Goal: Information Seeking & Learning: Check status

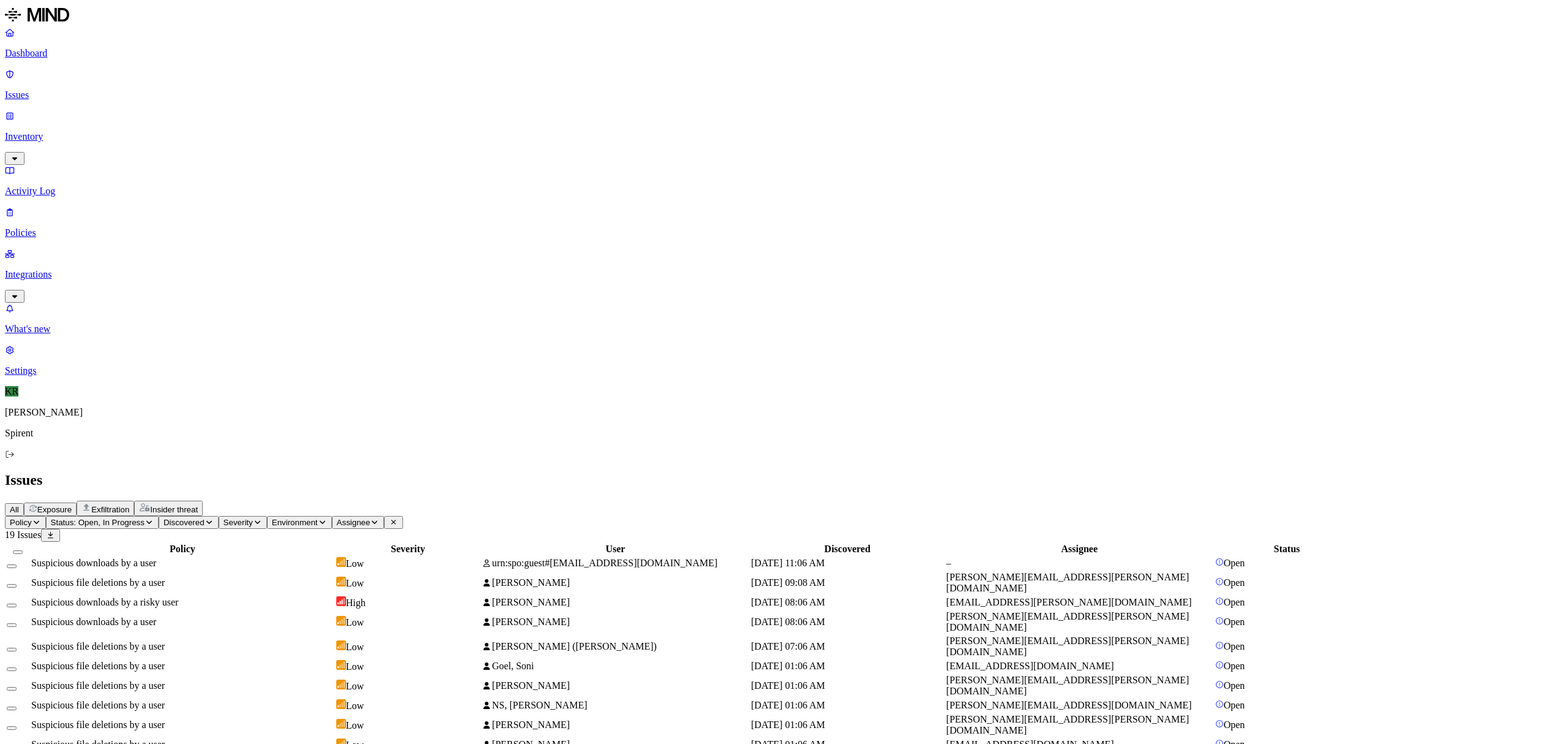
click at [23, 550] on button "Select all" at bounding box center [18, 551] width 9 height 4
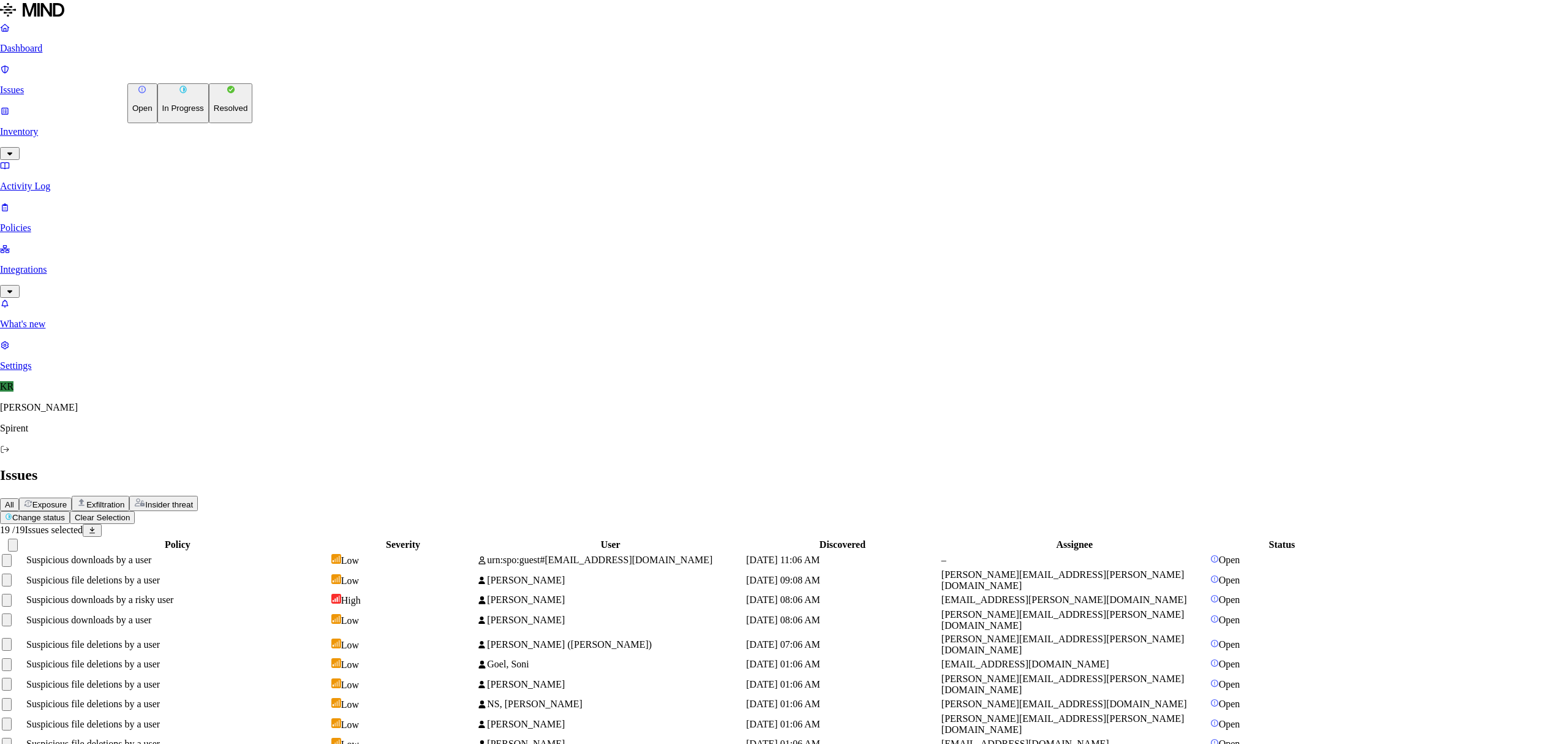
click at [171, 69] on html "Dashboard Issues Inventory Activity Log Policies Integrations What's new 1 Sett…" at bounding box center [784, 468] width 1568 height 937
click at [209, 123] on button "Resolved" at bounding box center [230, 103] width 44 height 40
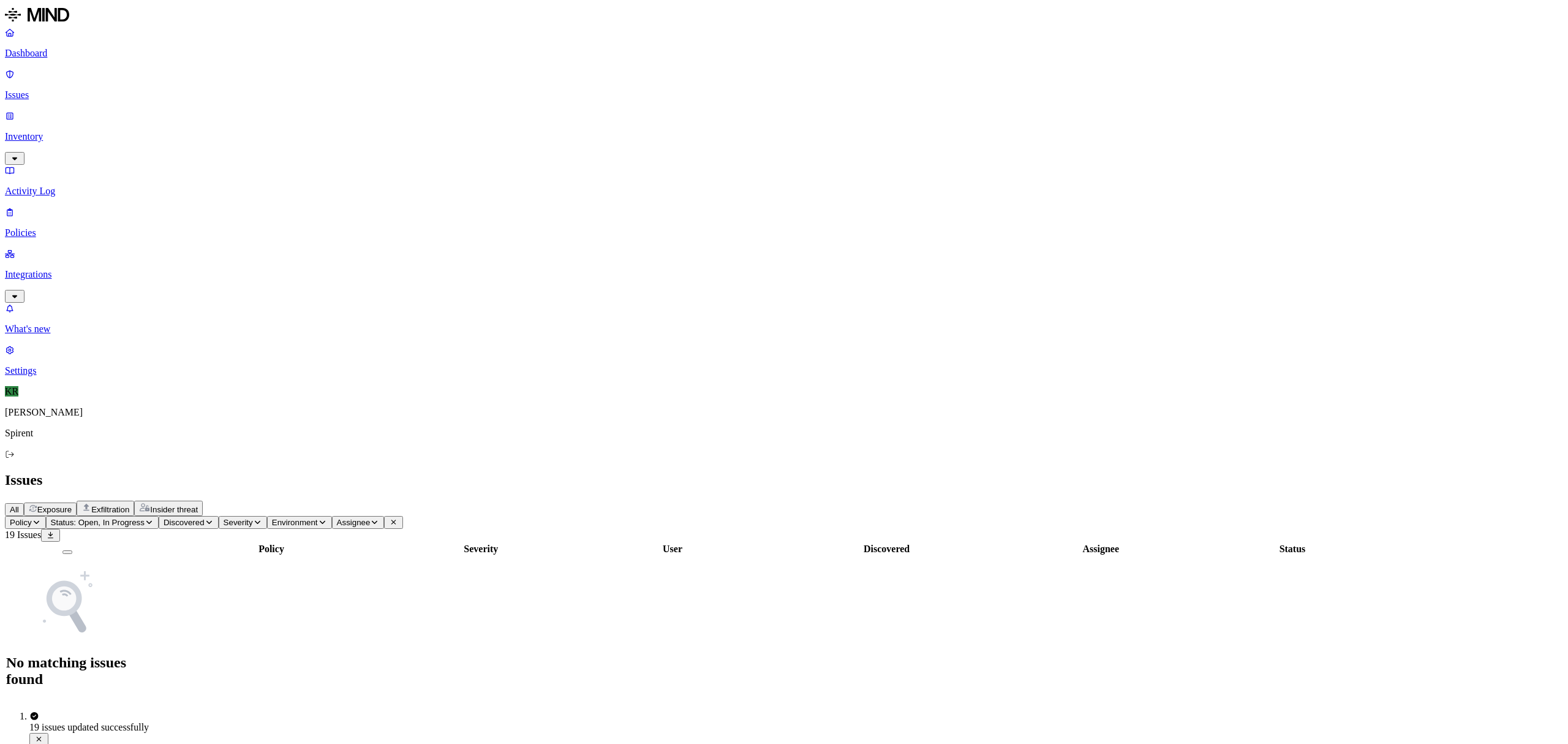
click at [71, 505] on span "Exposure" at bounding box center [54, 509] width 34 height 9
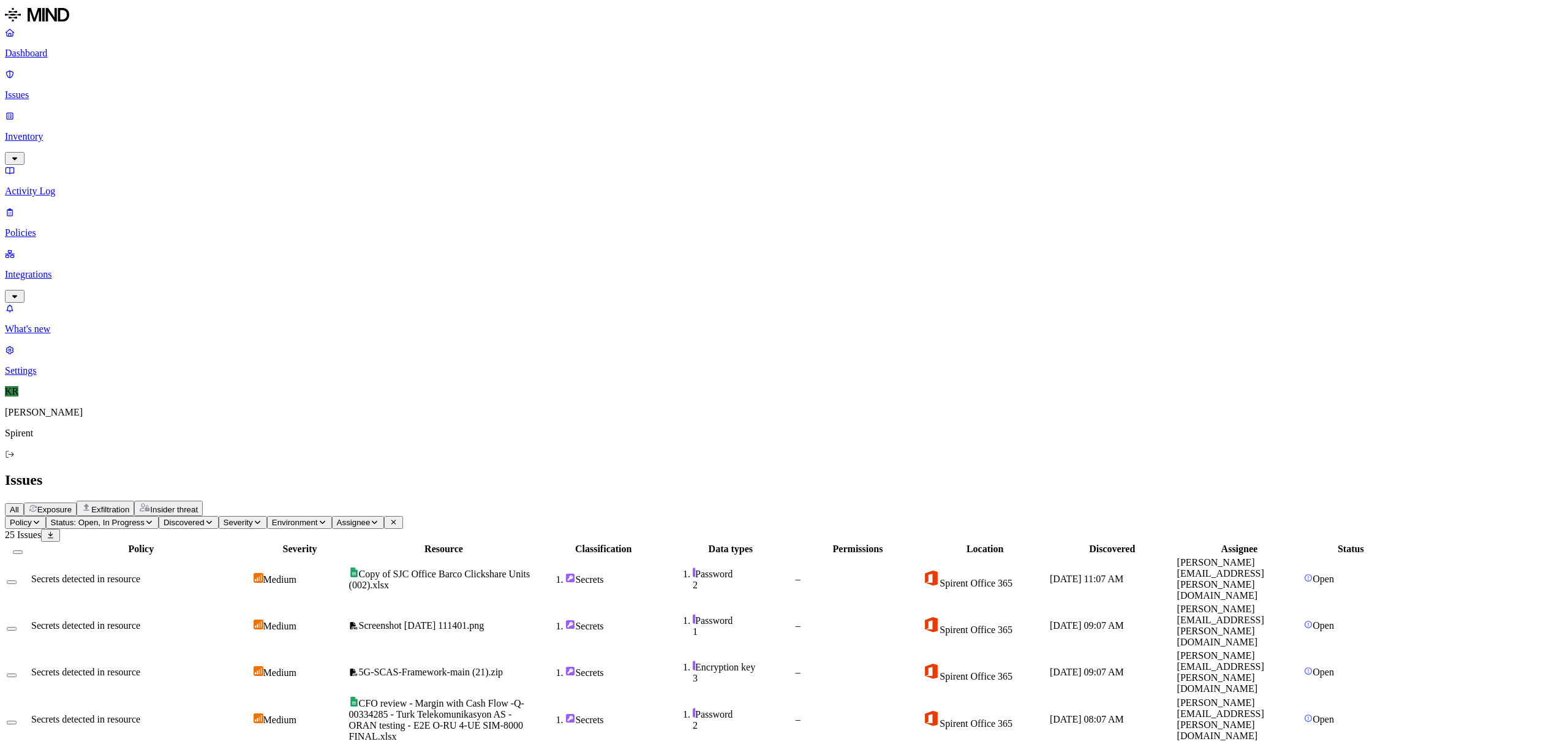
click at [540, 557] on td "Copy of SJC Office Barco Clickshare Units (002).xlsx" at bounding box center [444, 579] width 191 height 45
click at [805, 472] on header "Issues All Exposure Exfiltration Insider threat" at bounding box center [784, 494] width 1559 height 44
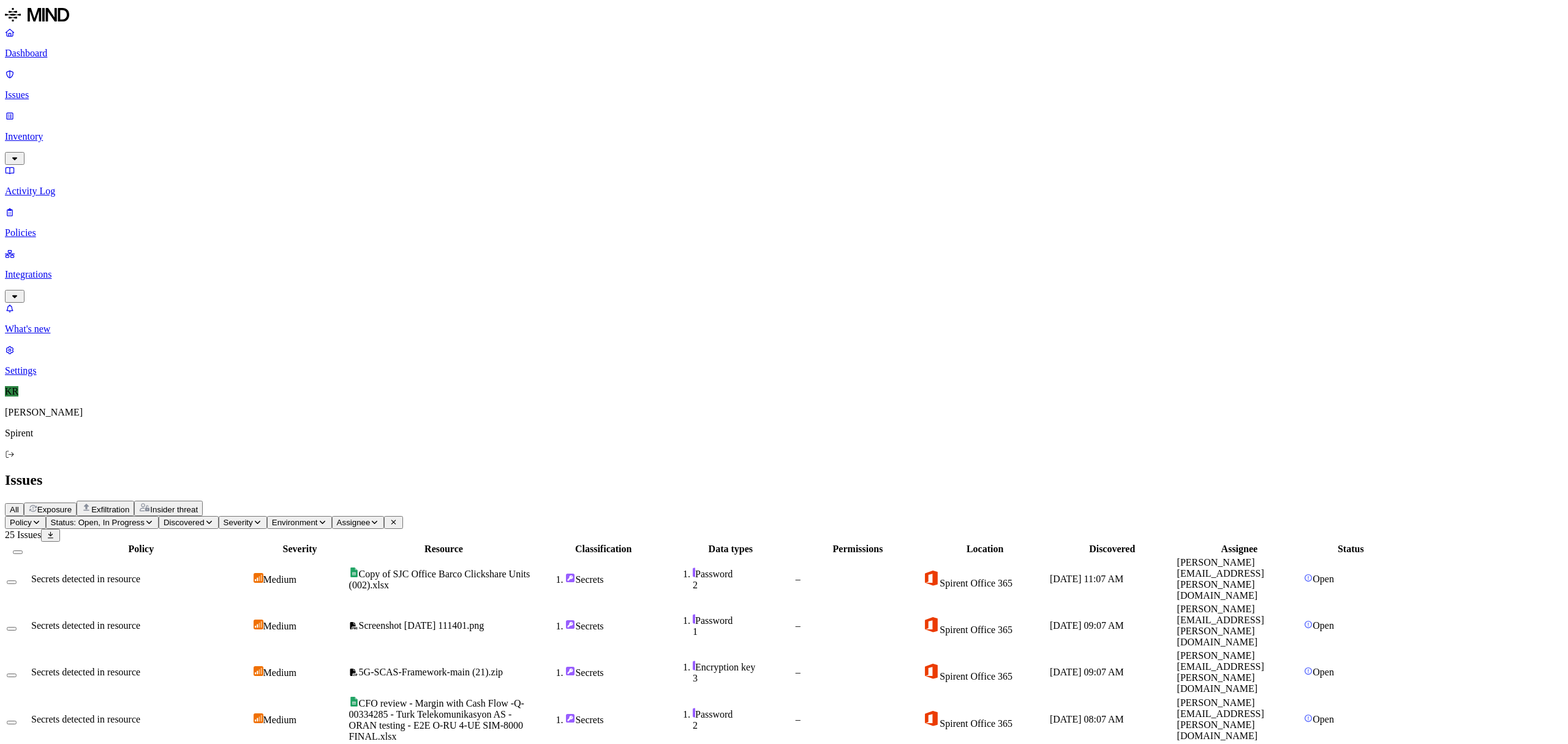
scroll to position [59, 0]
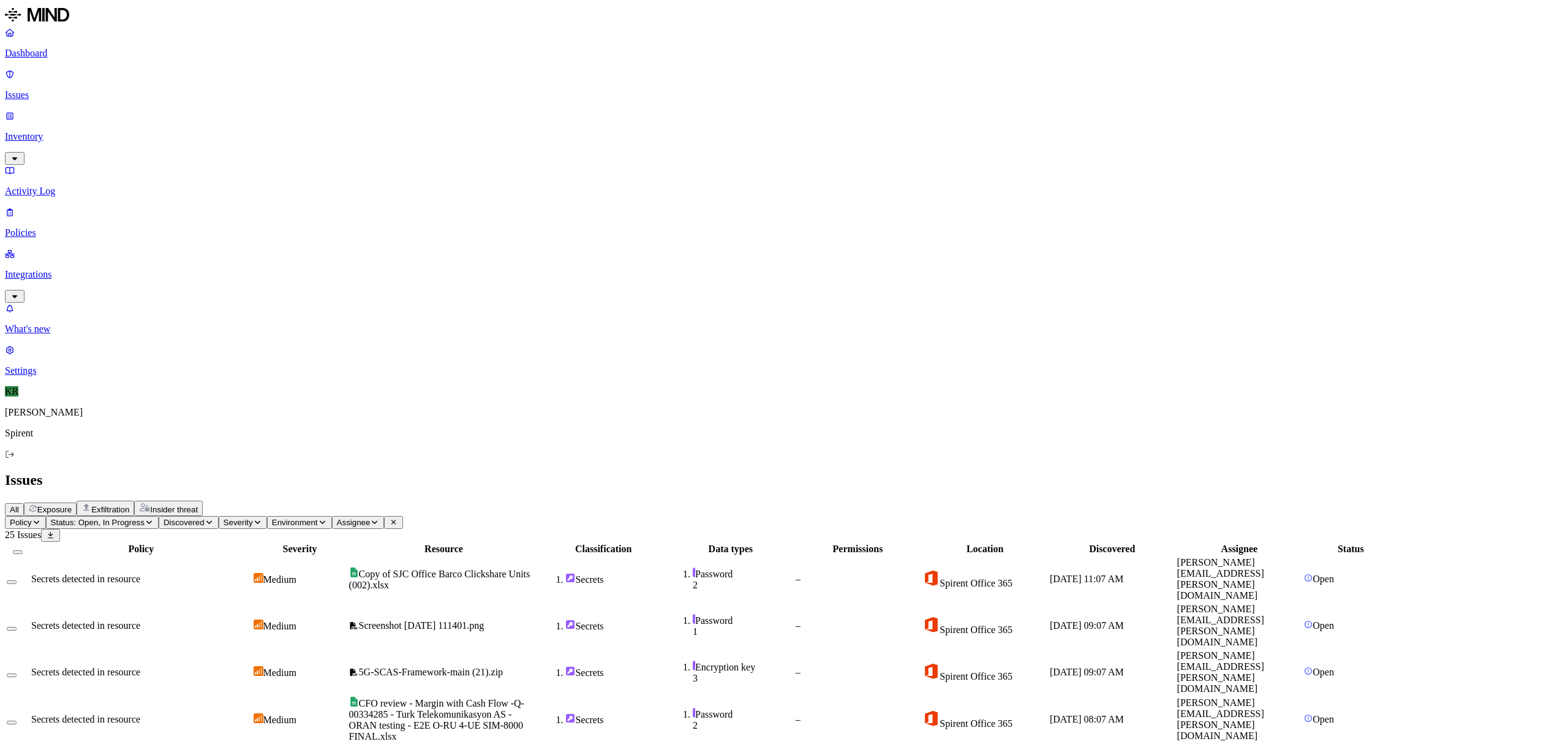
drag, startPoint x: 1214, startPoint y: 9, endPoint x: 1208, endPoint y: 35, distance: 26.7
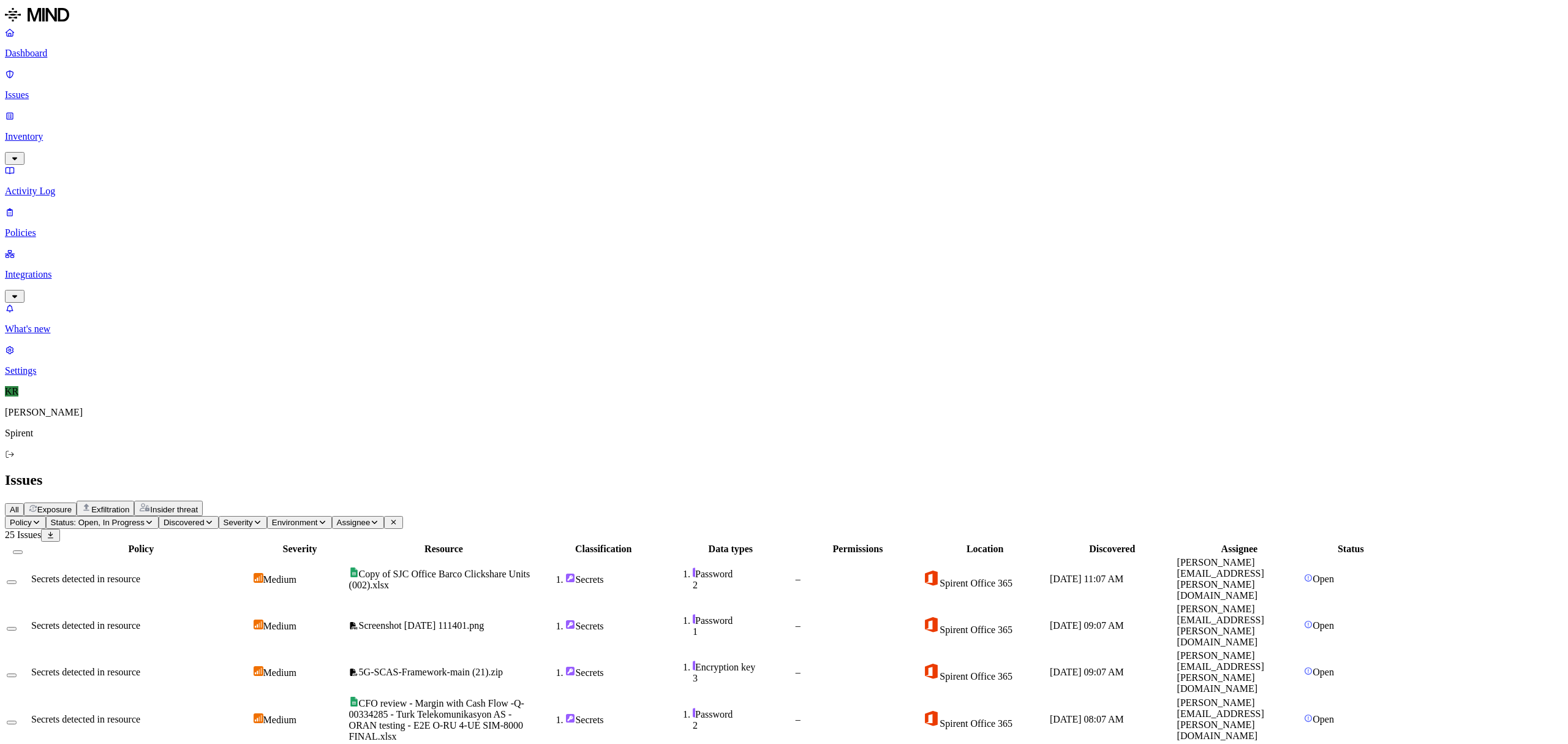
scroll to position [3, 0]
click at [23, 550] on button "Select all" at bounding box center [18, 551] width 9 height 4
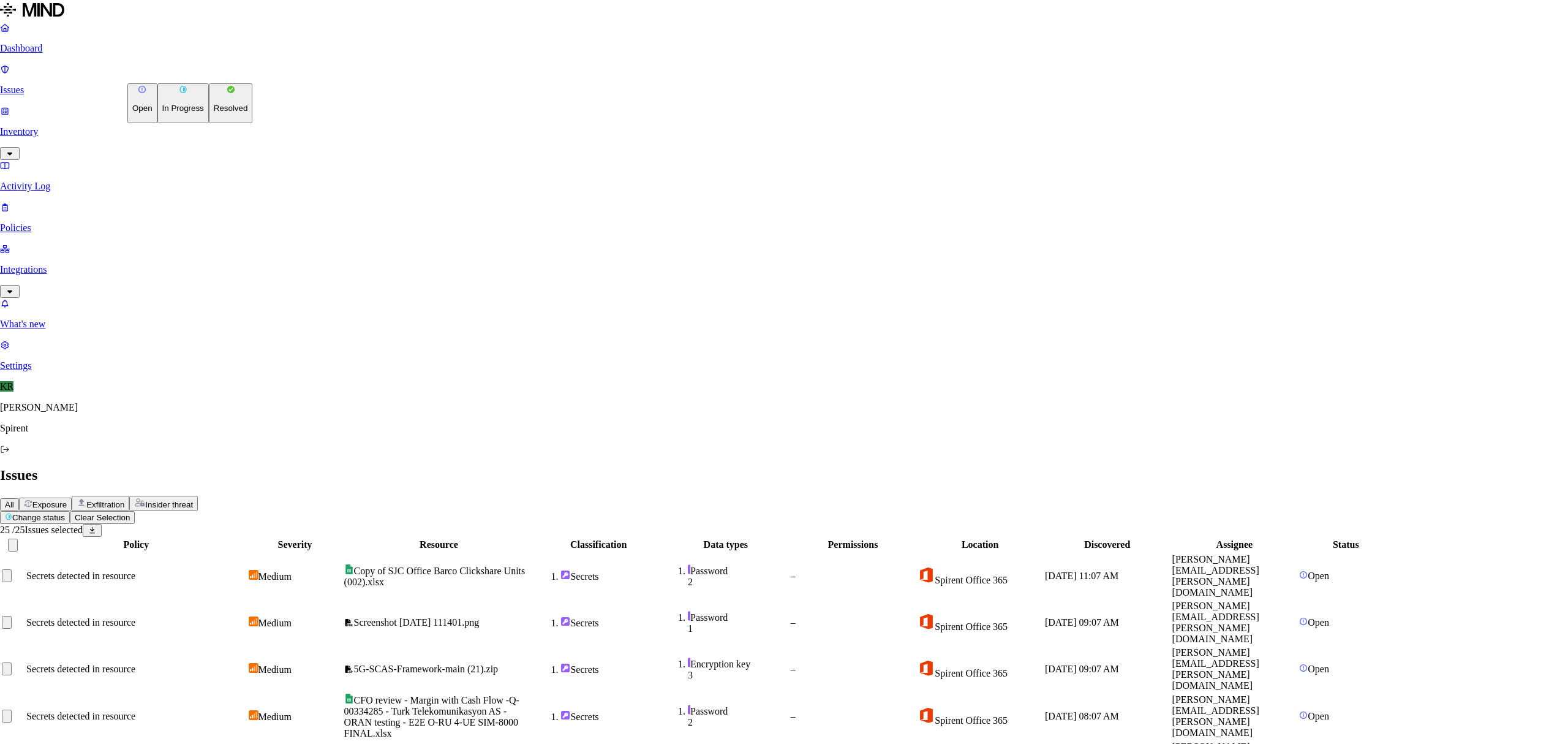
click at [214, 113] on p "Resolved" at bounding box center [230, 108] width 34 height 9
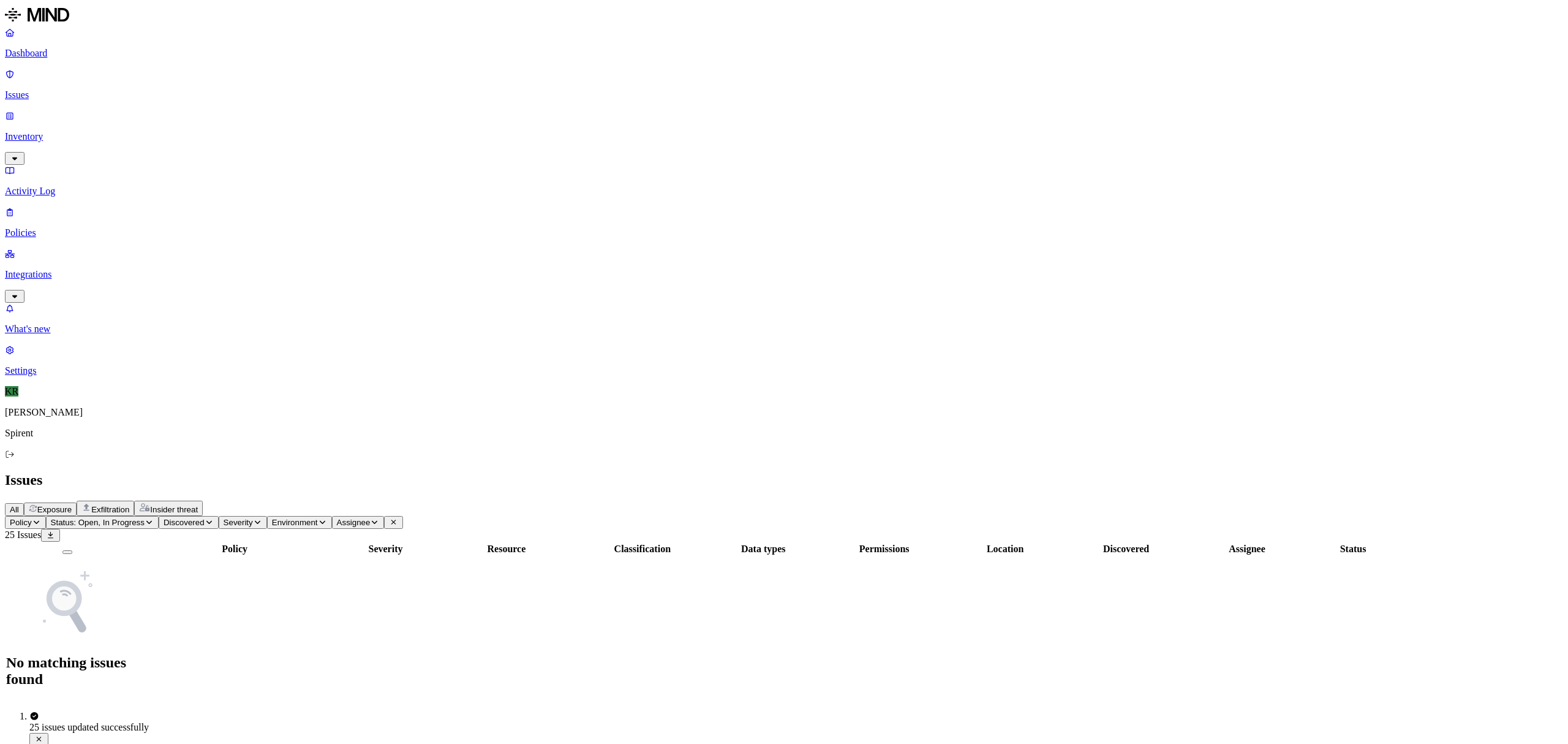
click at [129, 505] on span "Exfiltration" at bounding box center [110, 509] width 38 height 9
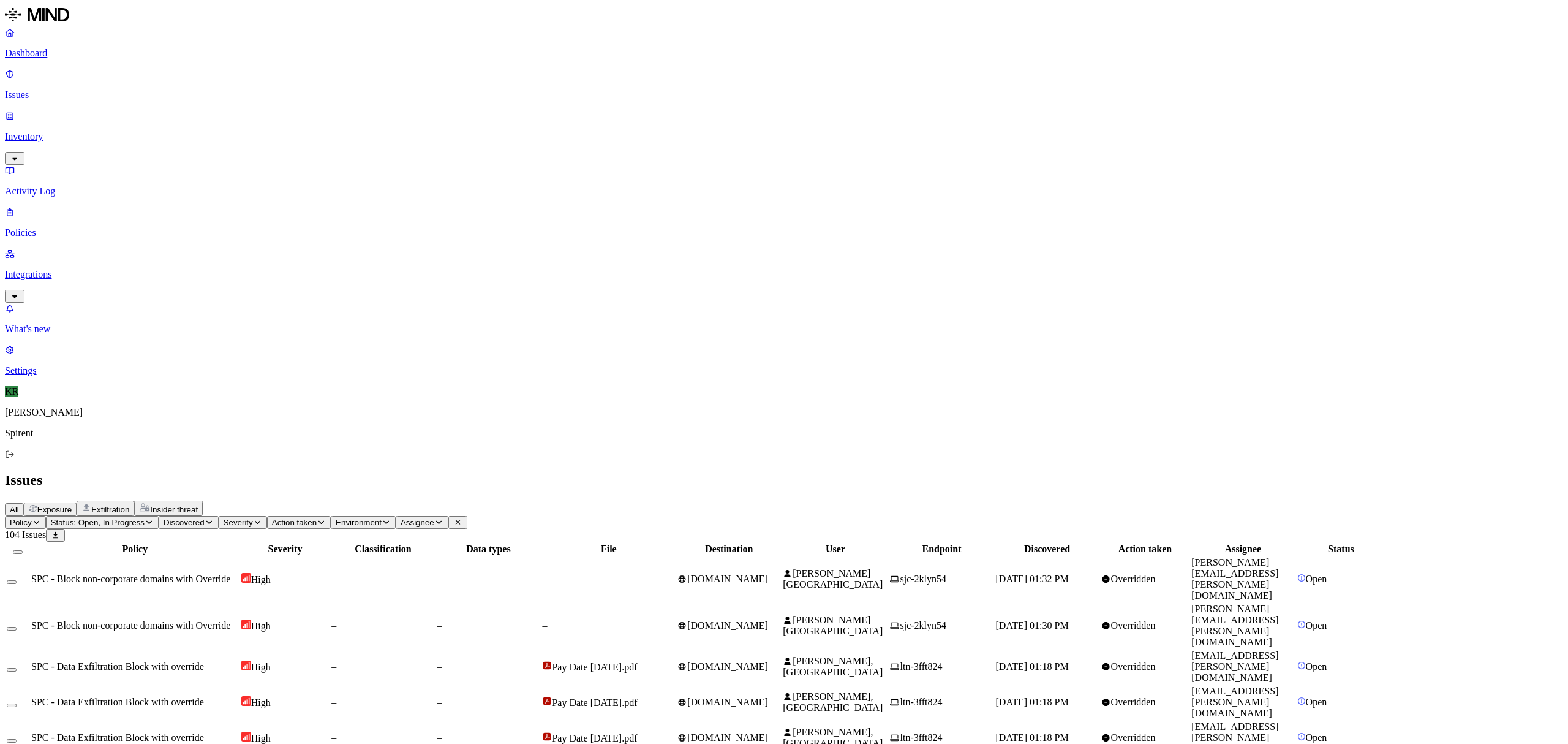
click at [781, 557] on td "[DOMAIN_NAME]" at bounding box center [729, 579] width 104 height 45
click at [768, 620] on span "[DOMAIN_NAME]" at bounding box center [727, 625] width 81 height 10
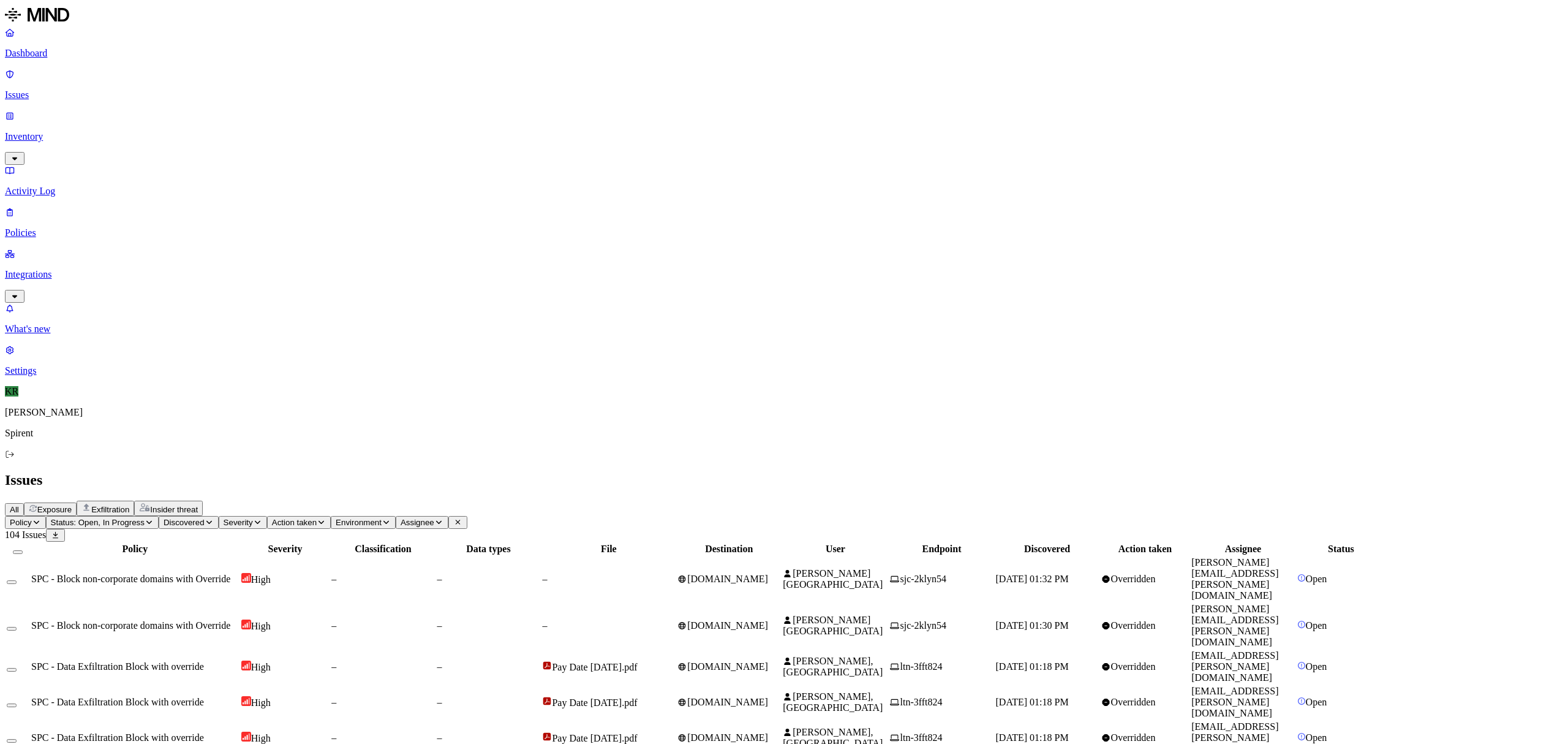
drag, startPoint x: 879, startPoint y: 233, endPoint x: 863, endPoint y: 221, distance: 20.0
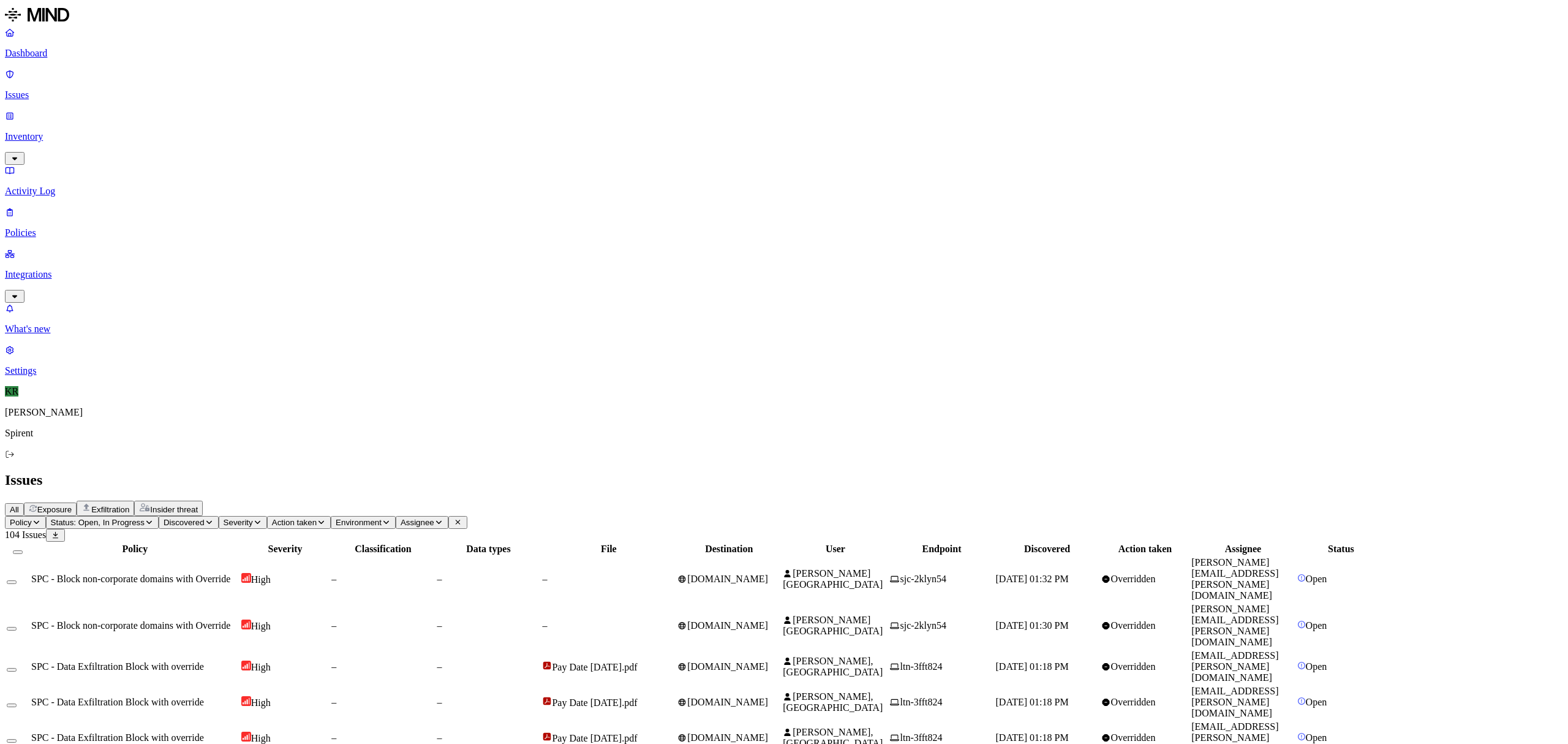
click at [23, 550] on button "Select all" at bounding box center [18, 551] width 9 height 4
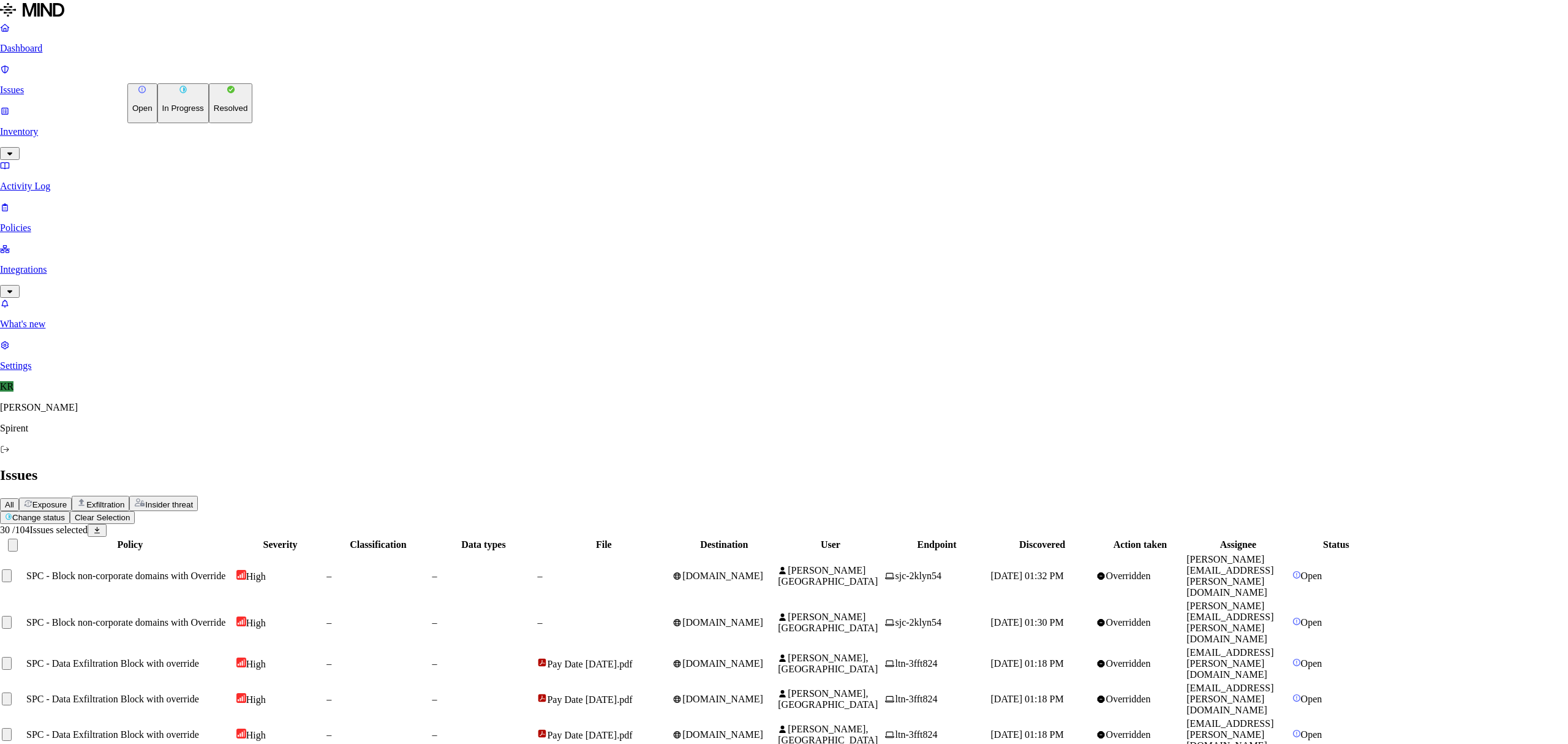
click at [214, 113] on p "Resolved" at bounding box center [230, 108] width 34 height 9
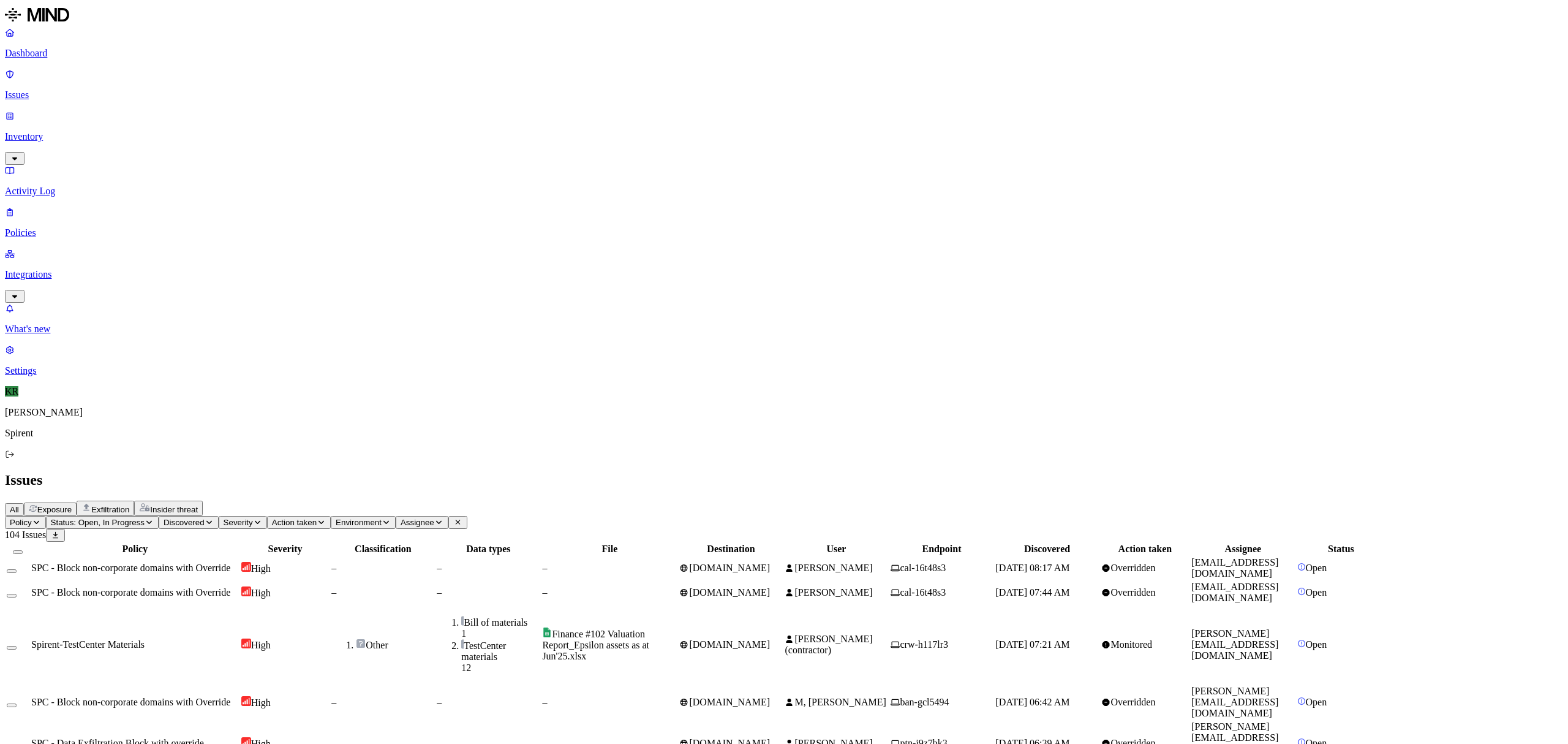
scroll to position [143, 0]
click at [872, 634] on span "Hood, Christina (contractor)" at bounding box center [828, 644] width 88 height 21
drag, startPoint x: 1276, startPoint y: 9, endPoint x: 1276, endPoint y: 20, distance: 11.0
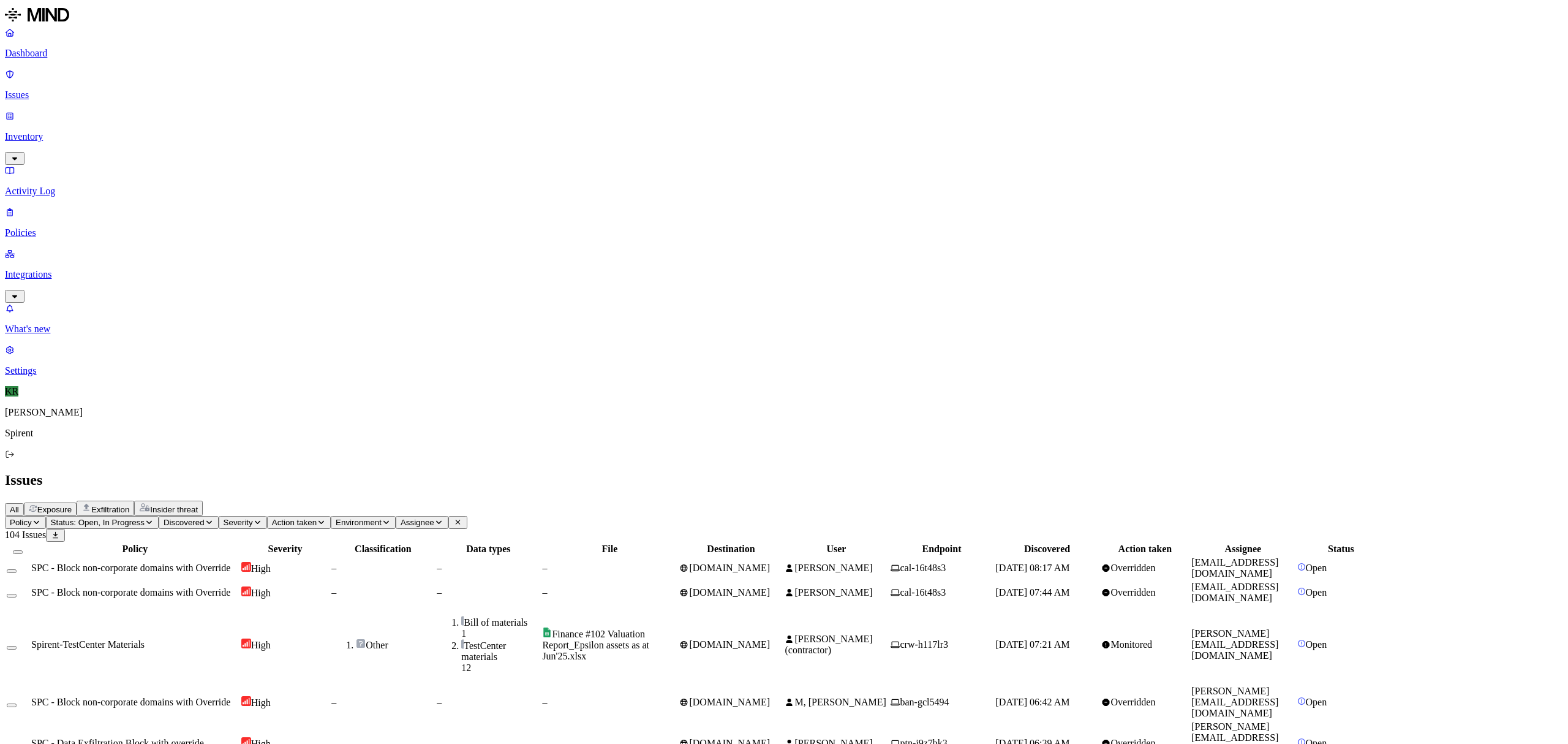
click at [23, 550] on button "Select all" at bounding box center [18, 551] width 9 height 4
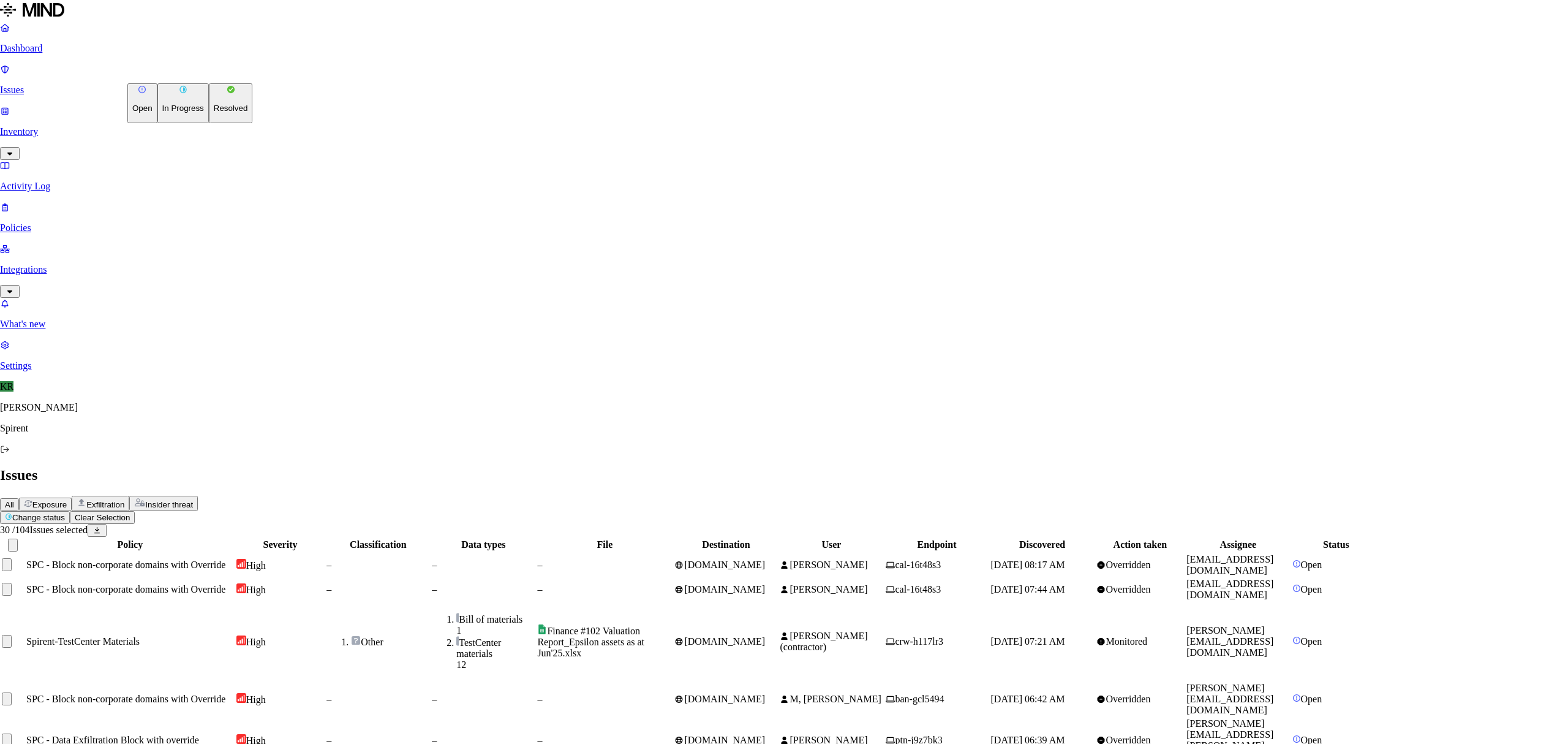
click at [214, 113] on p "Resolved" at bounding box center [230, 108] width 34 height 9
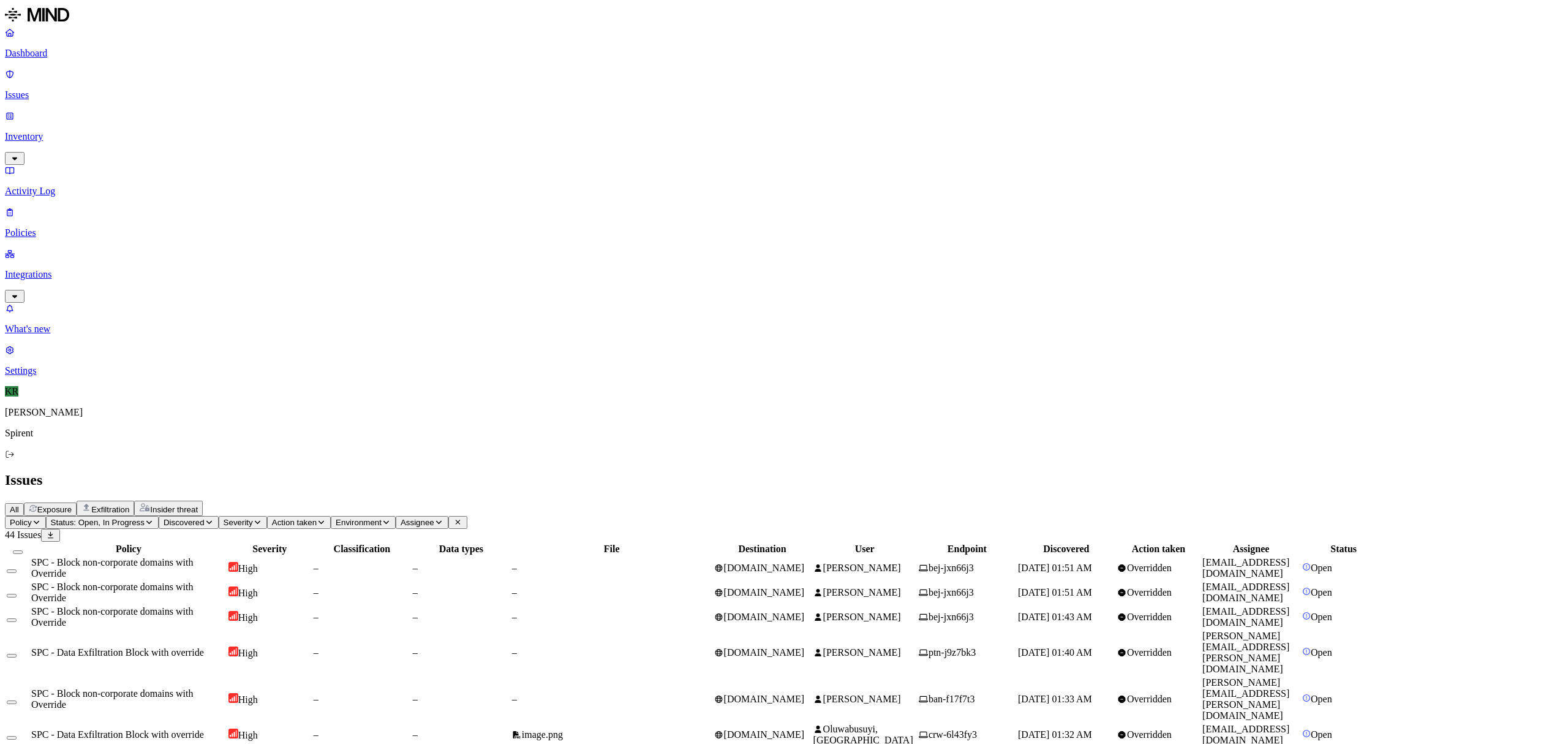
click at [977, 729] on span "crw-6l43fy3" at bounding box center [952, 735] width 48 height 10
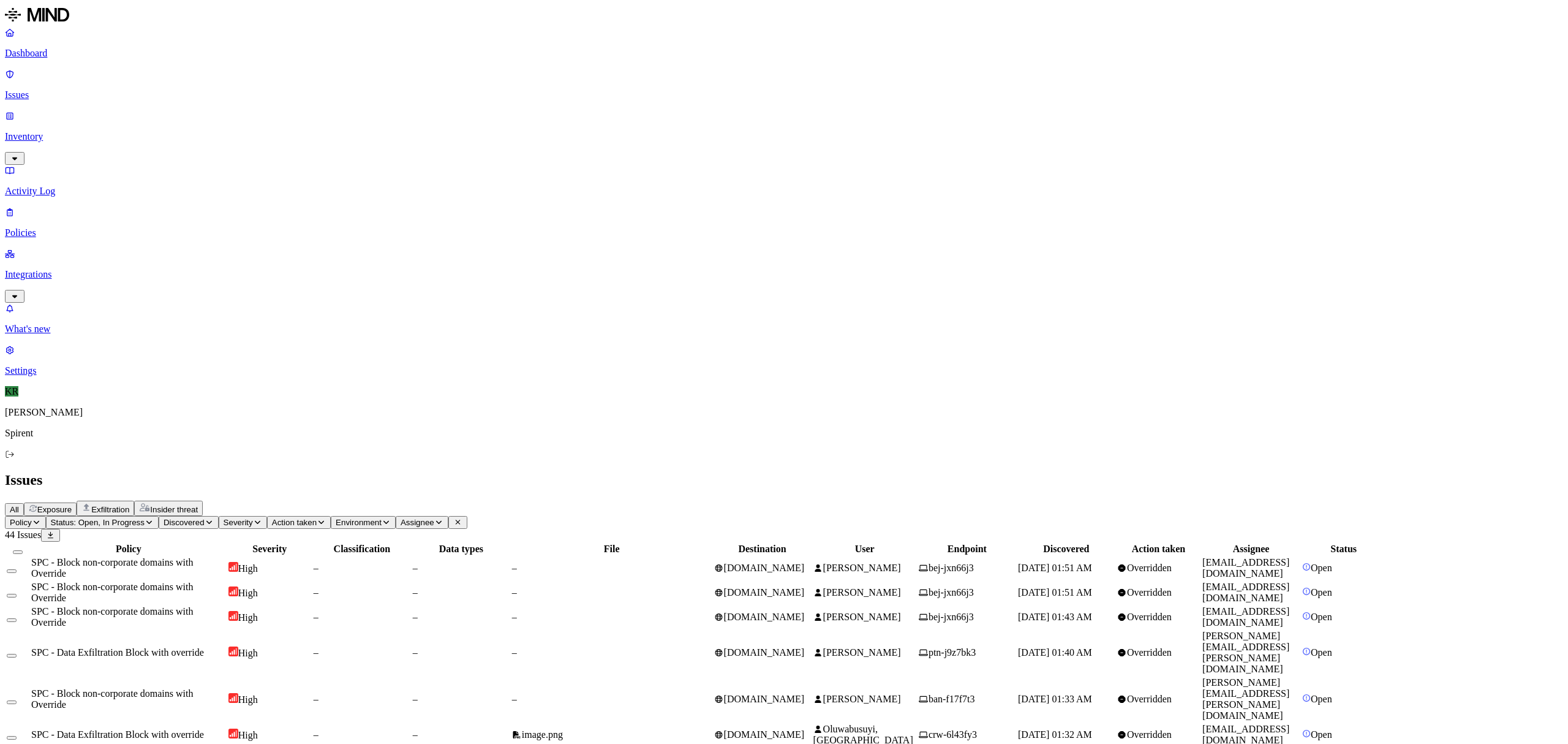
click at [23, 550] on button "Select all" at bounding box center [18, 551] width 9 height 4
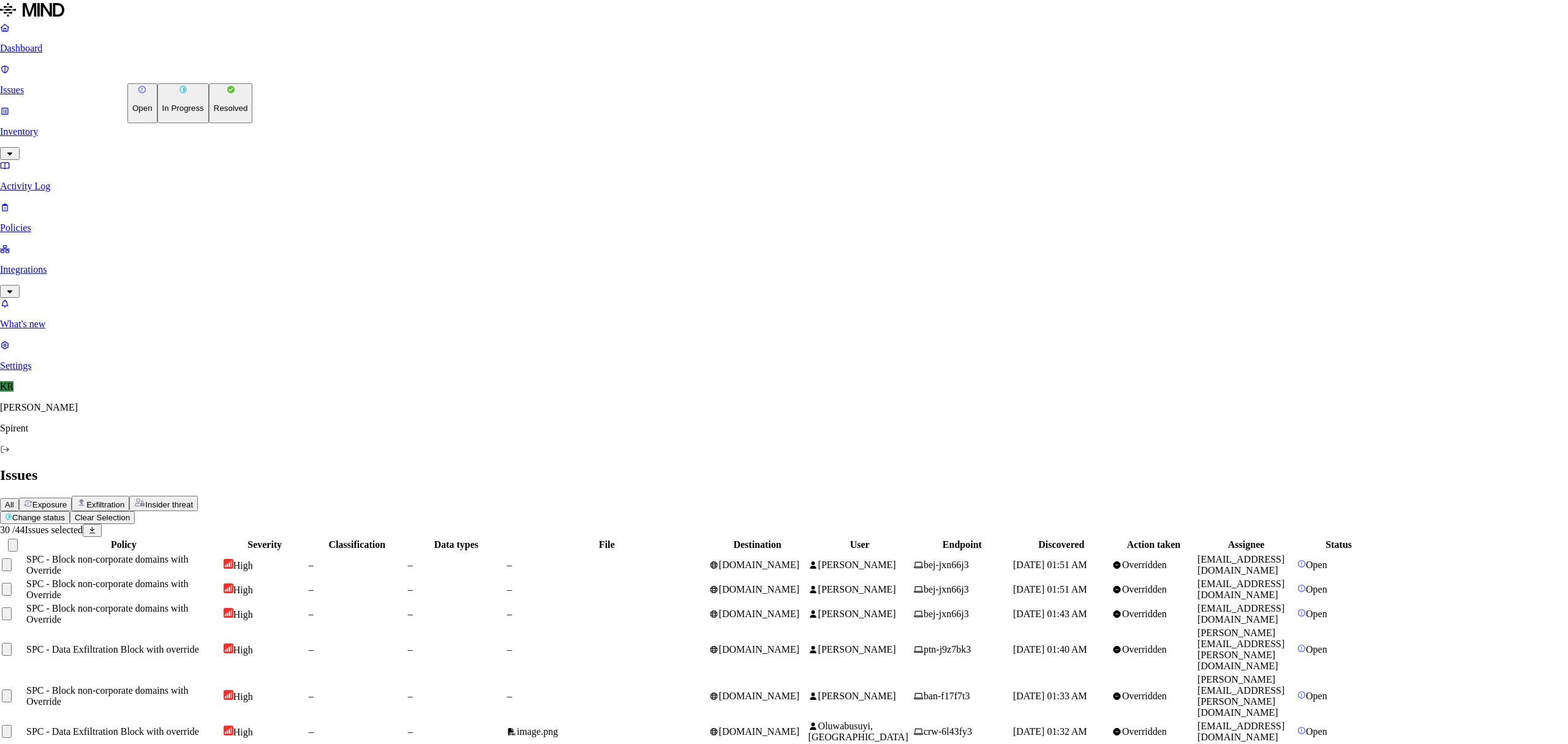
click at [214, 113] on p "Resolved" at bounding box center [230, 108] width 34 height 9
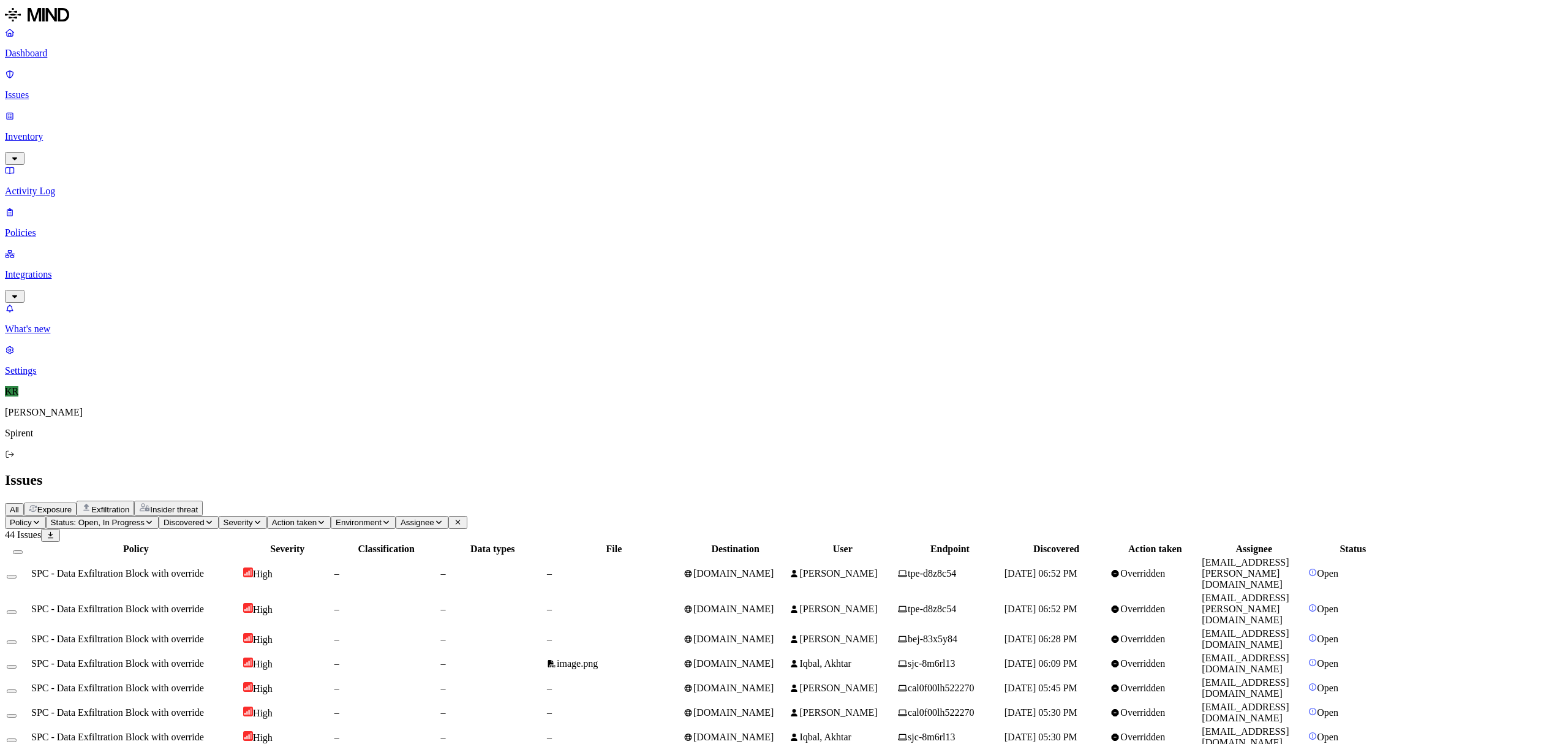
drag, startPoint x: 1061, startPoint y: 220, endPoint x: 1049, endPoint y: 230, distance: 15.6
click at [1003, 676] on td "cal0f00lh522270" at bounding box center [950, 688] width 105 height 23
click at [877, 568] on span "[PERSON_NAME]" at bounding box center [838, 573] width 78 height 10
click at [896, 652] on td "Iqbal, Akhtar" at bounding box center [842, 664] width 107 height 23
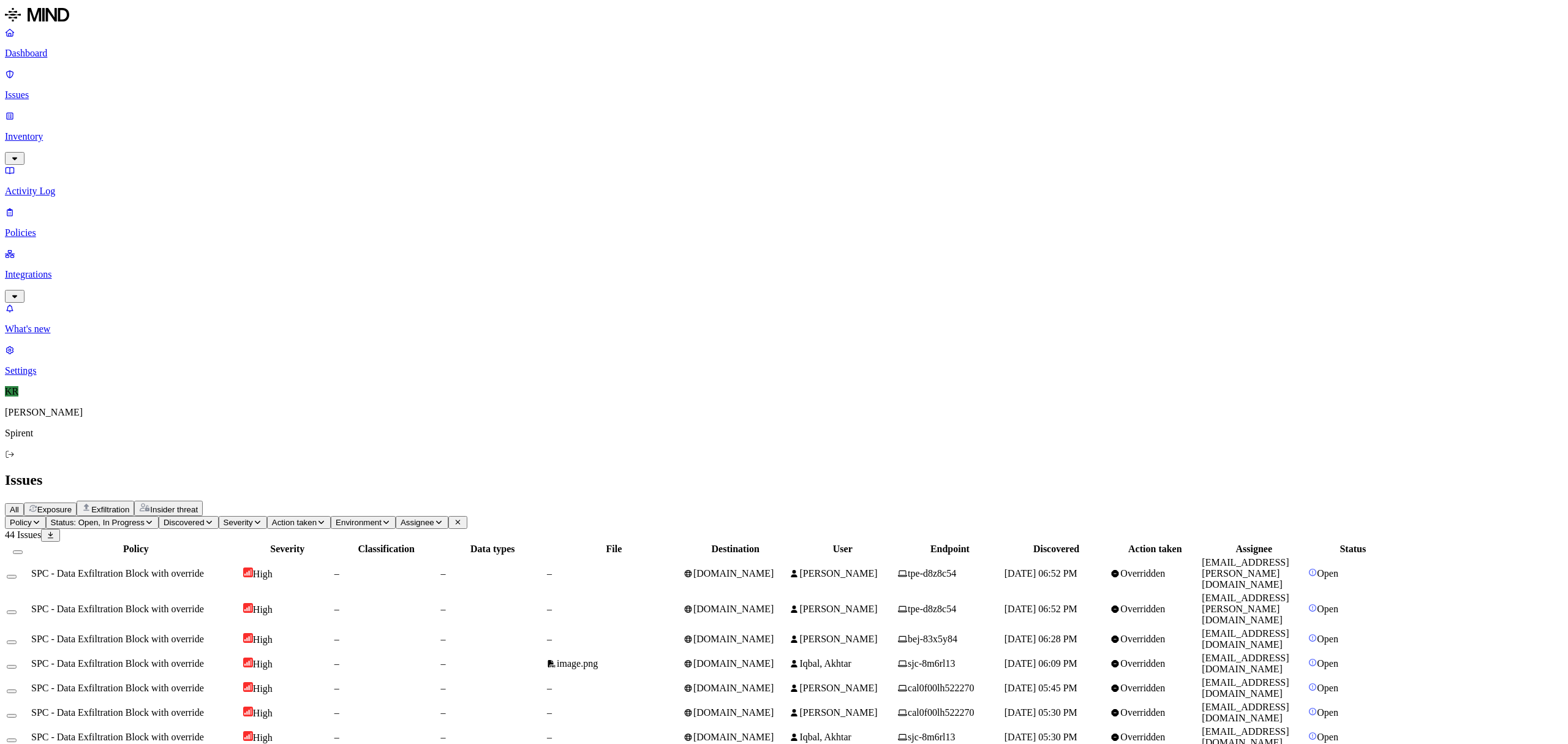
click at [23, 550] on button "Select all" at bounding box center [18, 551] width 9 height 4
click at [179, 74] on html "Dashboard Issues Inventory Activity Log Policies Integrations What's new 1 Sett…" at bounding box center [784, 522] width 1568 height 1043
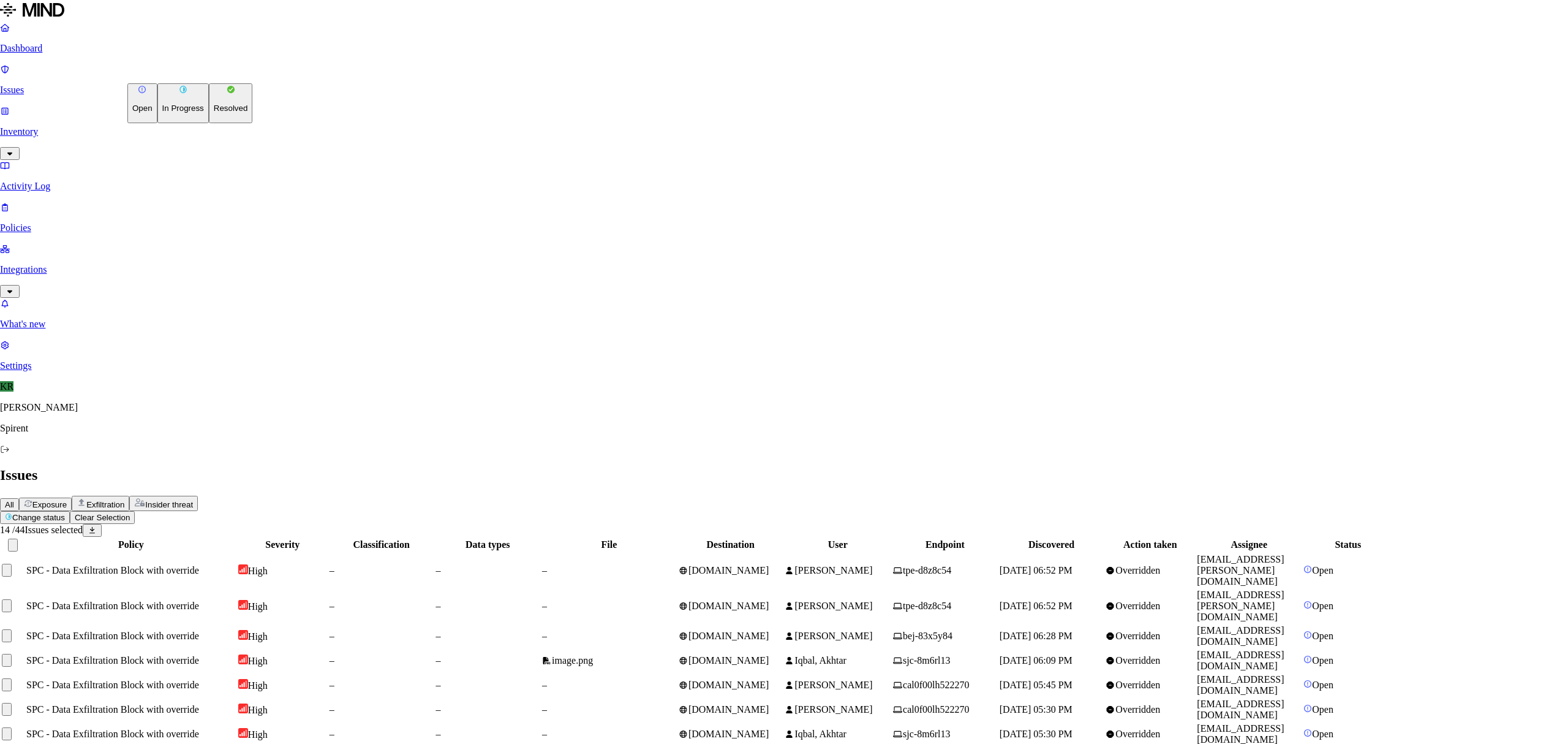
click at [209, 123] on button "Resolved" at bounding box center [230, 103] width 44 height 40
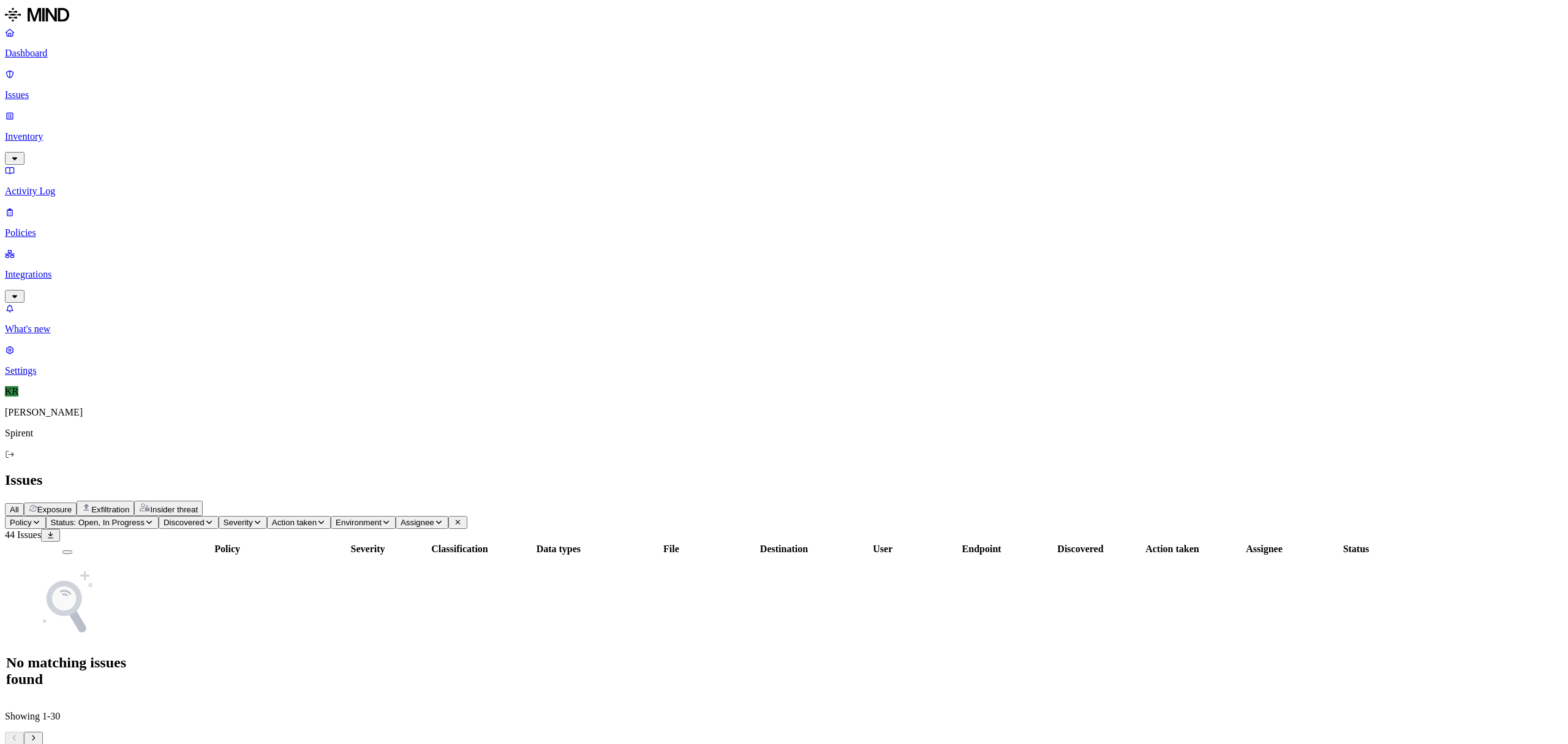
click at [24, 503] on button "All" at bounding box center [15, 510] width 19 height 13
